Goal: Task Accomplishment & Management: Use online tool/utility

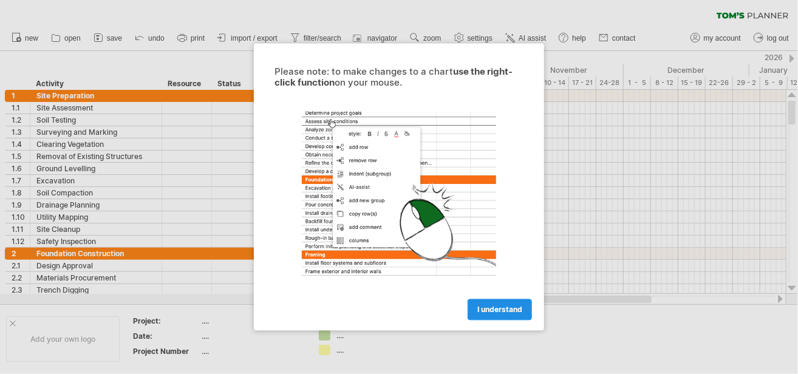
click at [521, 307] on span "I understand" at bounding box center [499, 309] width 45 height 9
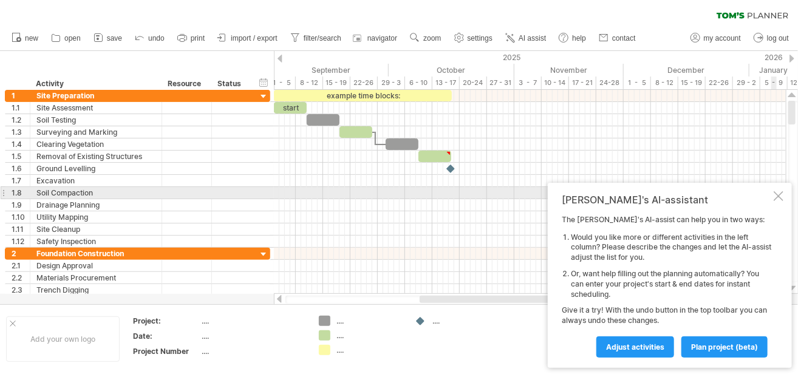
click at [779, 196] on div at bounding box center [778, 196] width 10 height 10
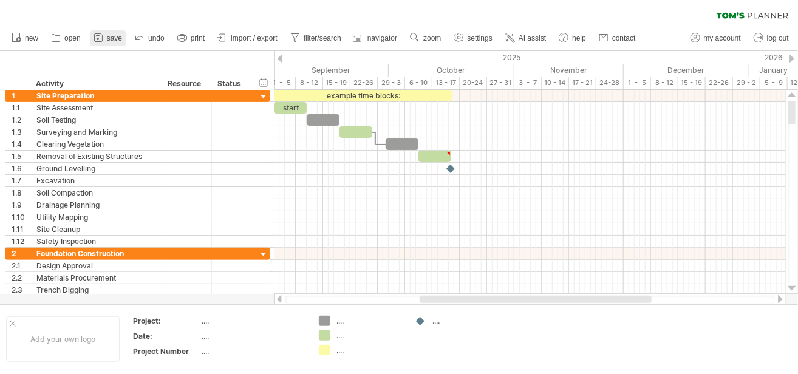
click at [113, 37] on span "save" at bounding box center [114, 38] width 15 height 8
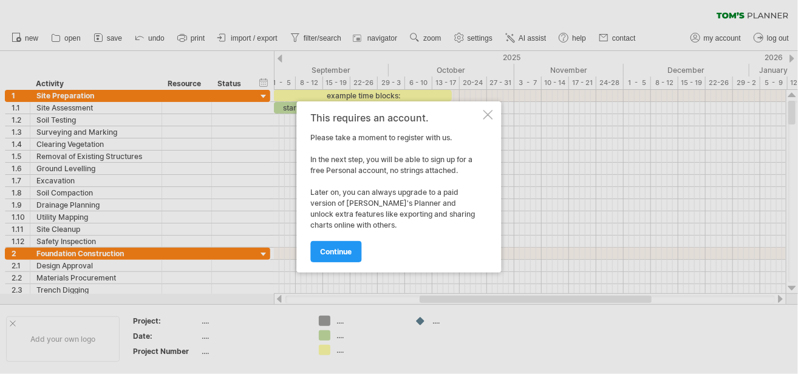
click at [487, 112] on div at bounding box center [488, 115] width 10 height 10
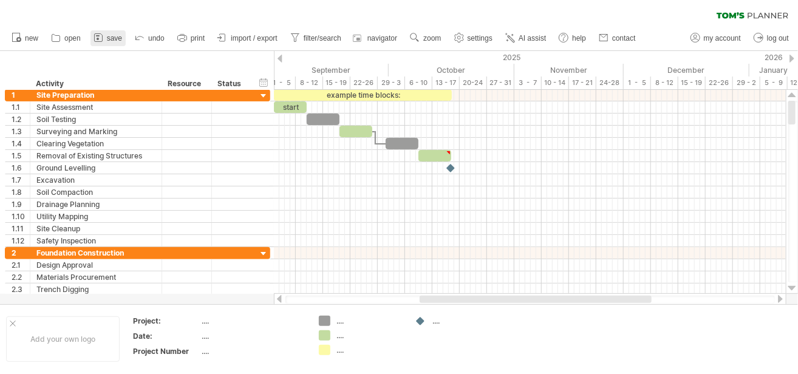
click at [114, 32] on link "save" at bounding box center [107, 38] width 35 height 16
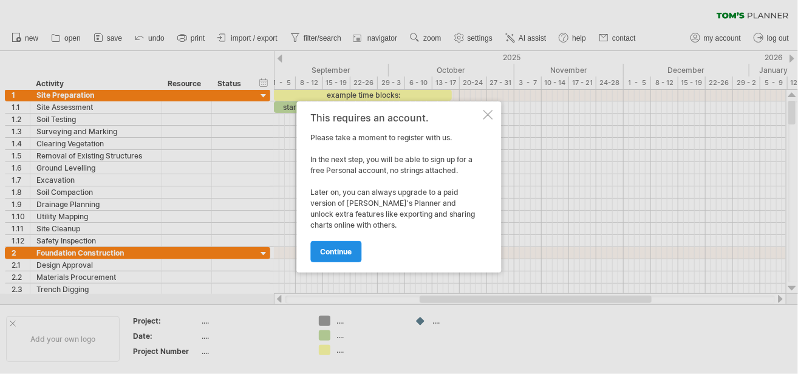
click at [347, 251] on span "continue" at bounding box center [336, 251] width 32 height 9
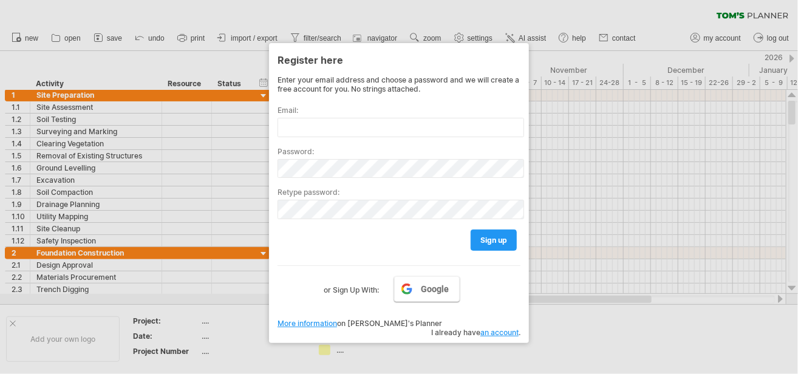
click at [434, 295] on link "Google" at bounding box center [427, 288] width 66 height 25
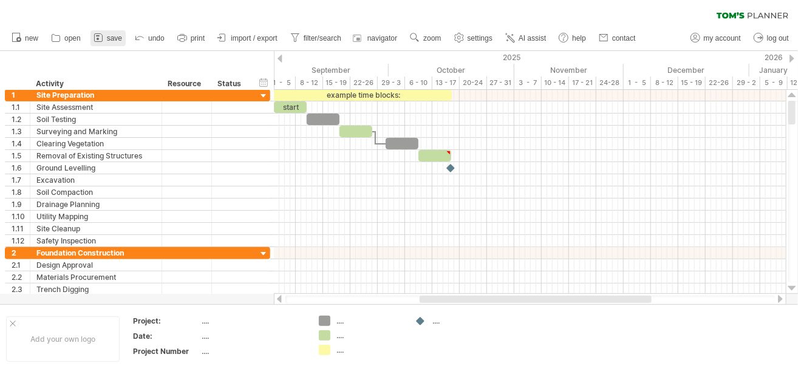
click at [115, 36] on span "save" at bounding box center [114, 38] width 15 height 8
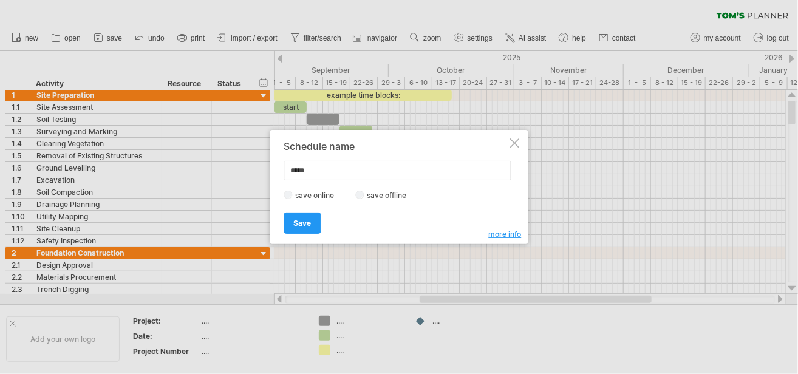
type input "*****"
click at [310, 222] on span "Save" at bounding box center [303, 223] width 18 height 9
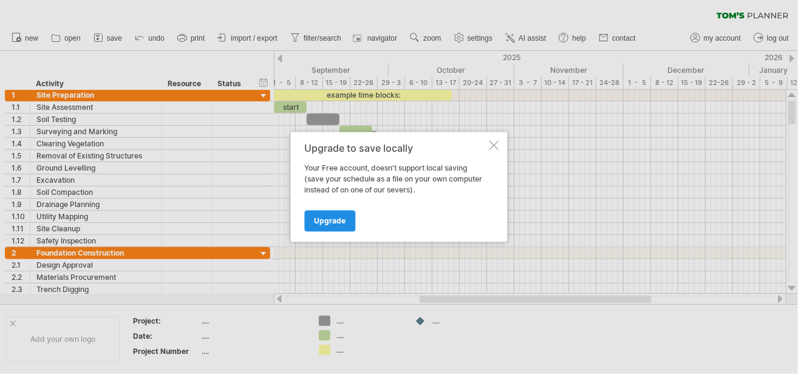
click at [334, 217] on span "Upgrade" at bounding box center [330, 221] width 32 height 9
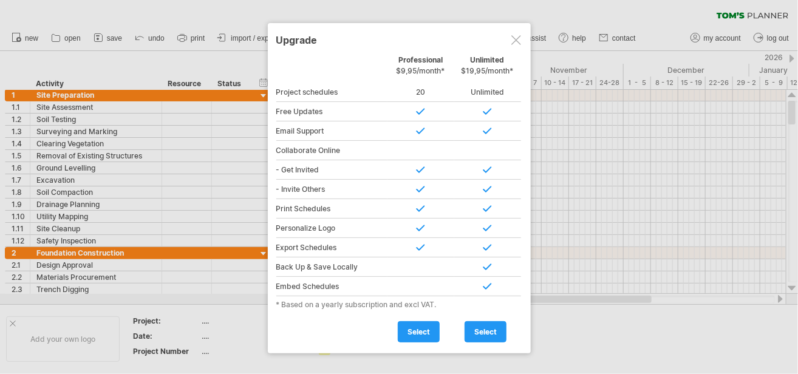
click at [514, 35] on div at bounding box center [516, 40] width 10 height 10
